Goal: Information Seeking & Learning: Find specific fact

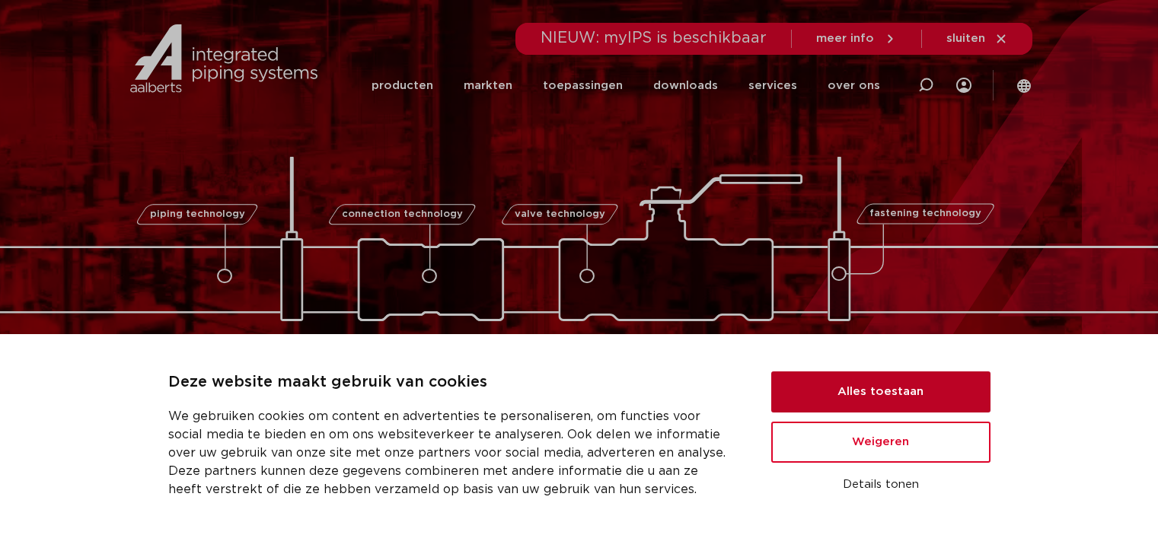
click at [932, 388] on button "Alles toestaan" at bounding box center [881, 392] width 219 height 41
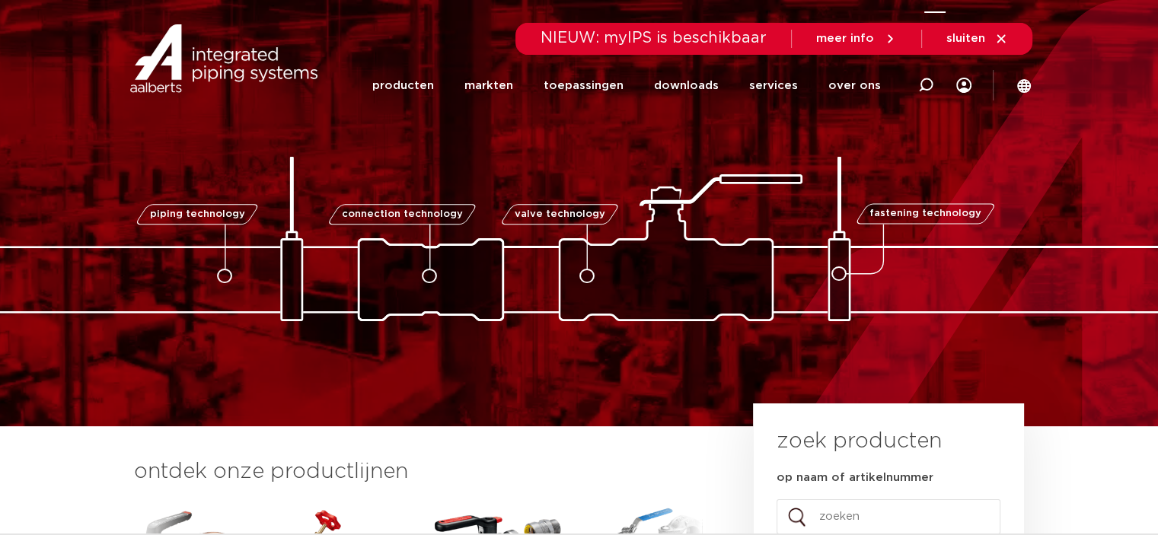
click at [919, 91] on icon at bounding box center [925, 85] width 15 height 15
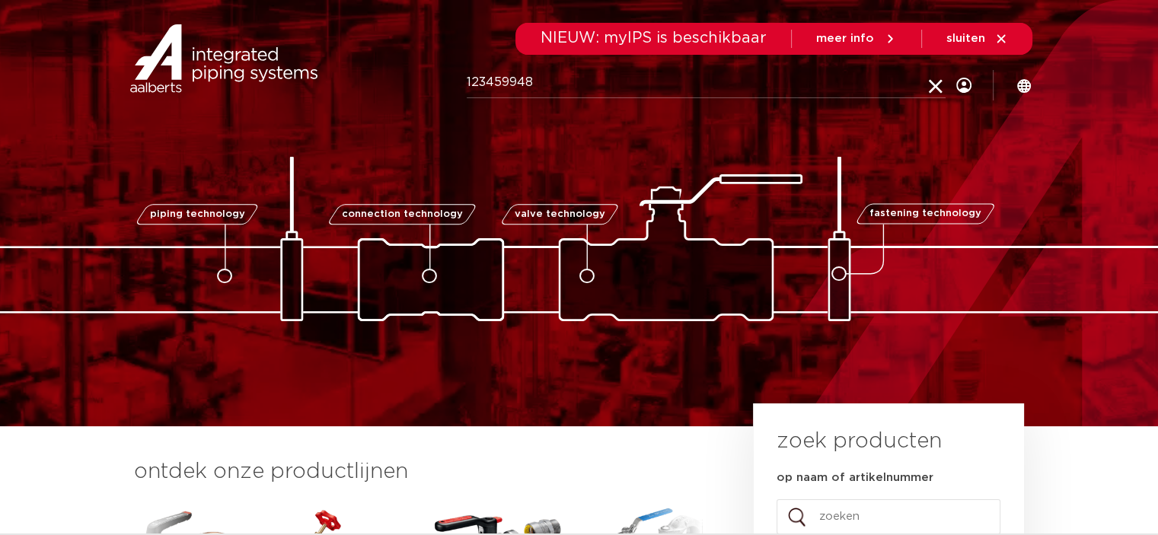
type input "123459948"
click button "Zoeken" at bounding box center [0, 0] width 0 height 0
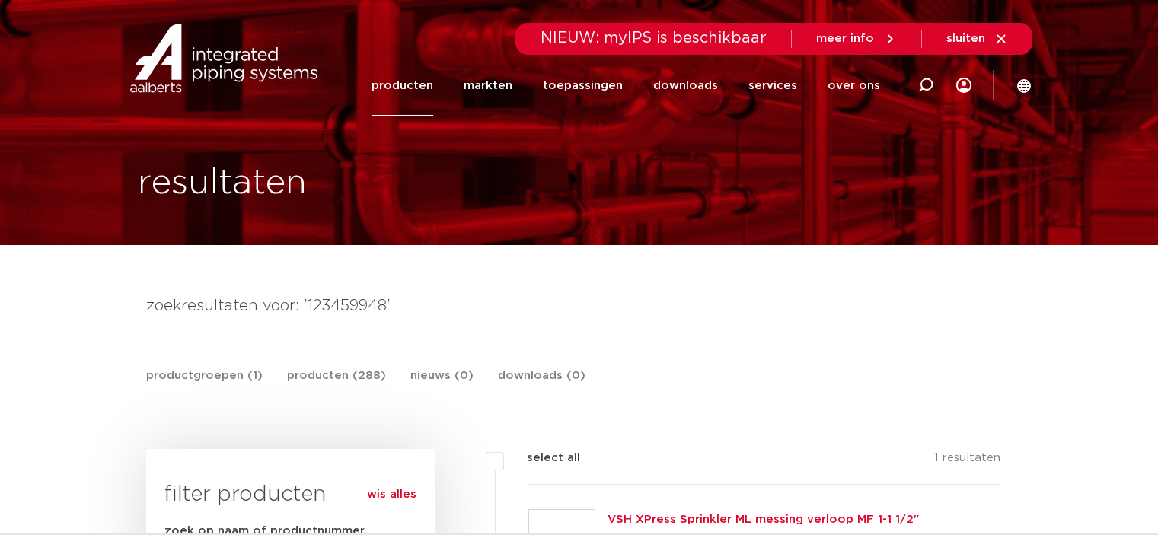
click at [641, 514] on link "VSH XPress Sprinkler ML messing verloop MF 1-1 1/2"" at bounding box center [763, 519] width 311 height 11
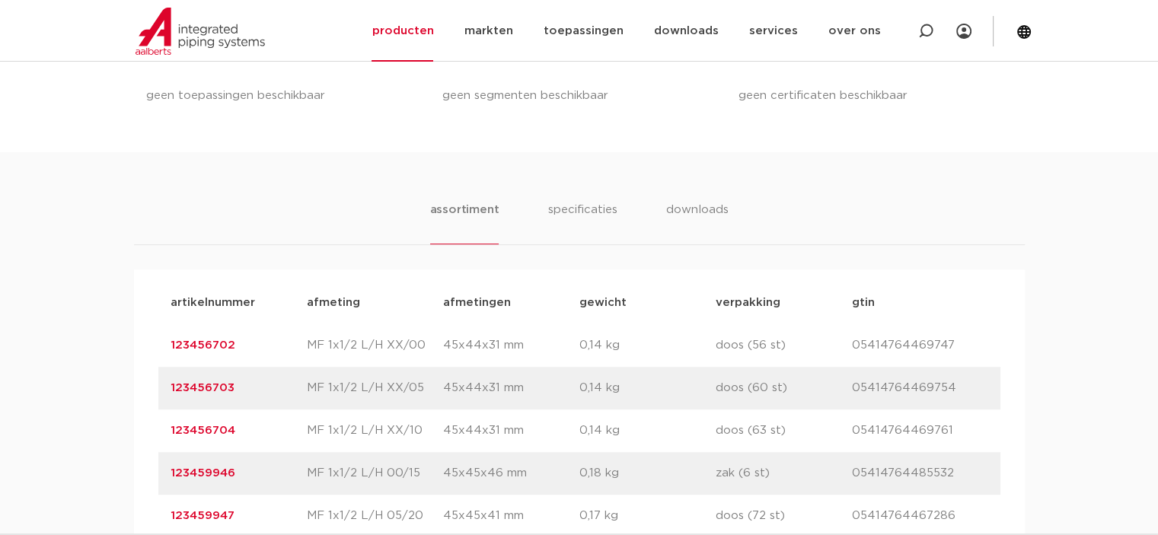
scroll to position [990, 0]
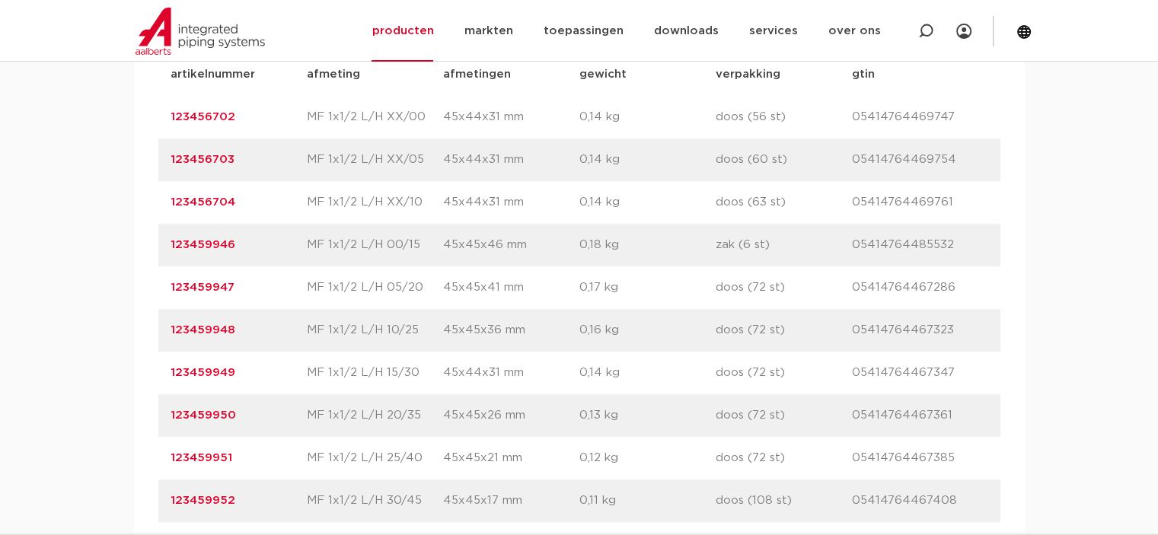
drag, startPoint x: 209, startPoint y: 289, endPoint x: 137, endPoint y: 292, distance: 71.7
click at [130, 292] on div "assortiment specificaties downloads assortiment specificaties downloads artikel…" at bounding box center [579, 229] width 1158 height 611
drag, startPoint x: 172, startPoint y: 288, endPoint x: 138, endPoint y: 286, distance: 34.3
click at [138, 286] on div "artikelnummer afmeting afmetingen gewicht verpakking gtin artikelnummer 1234567…" at bounding box center [579, 288] width 891 height 494
drag, startPoint x: 166, startPoint y: 289, endPoint x: 239, endPoint y: 292, distance: 73.2
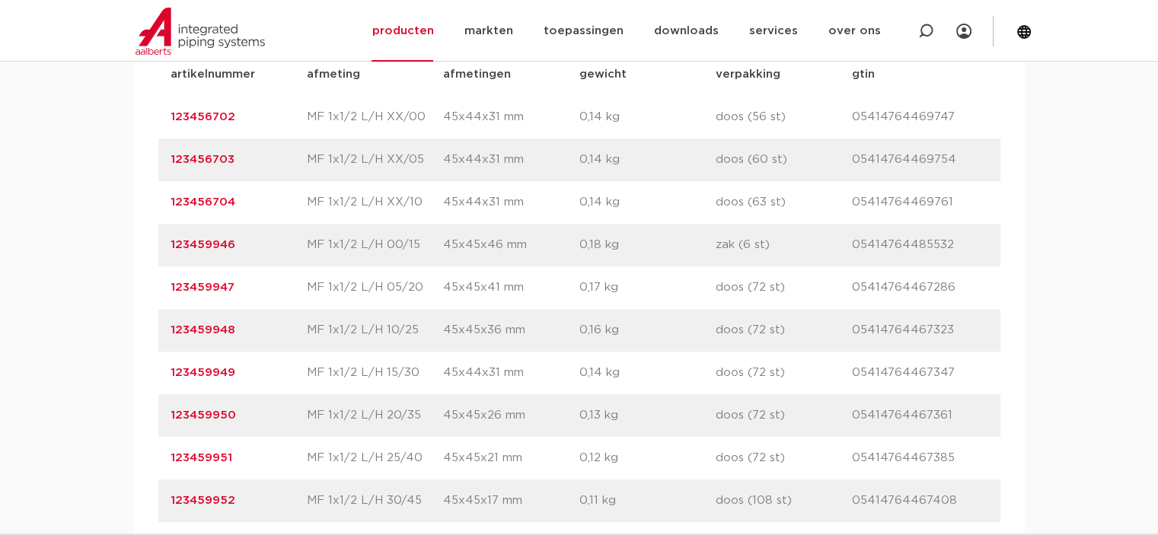
click at [239, 292] on div "artikelnummer 123459947 afmeting MF 1x1/2 L/H 05/20 afmetingen 45x45x41 mm gewi…" at bounding box center [579, 288] width 842 height 43
copy link "123459947"
click at [260, 287] on p "123459947" at bounding box center [239, 288] width 136 height 18
